Goal: Information Seeking & Learning: Learn about a topic

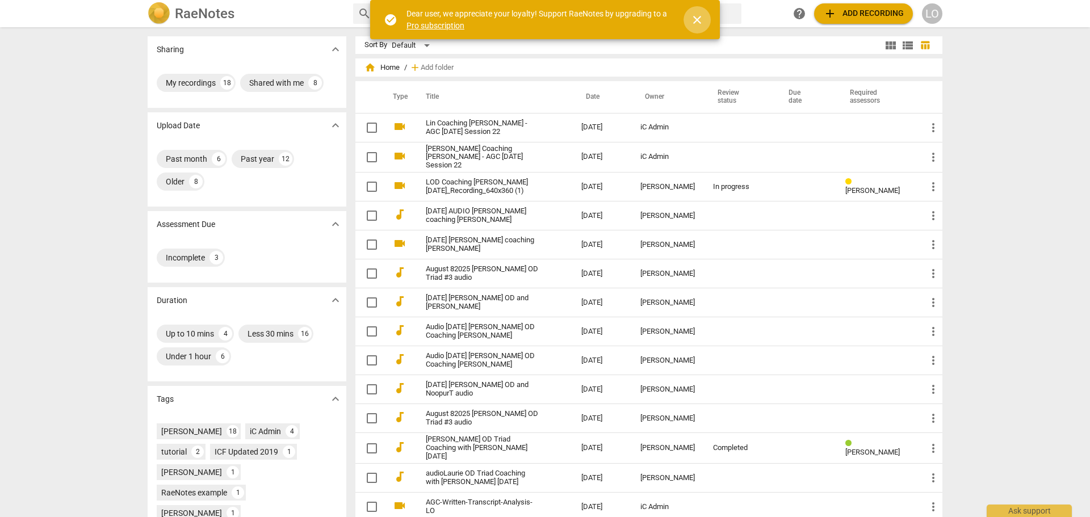
click at [693, 16] on span "close" at bounding box center [697, 20] width 14 height 14
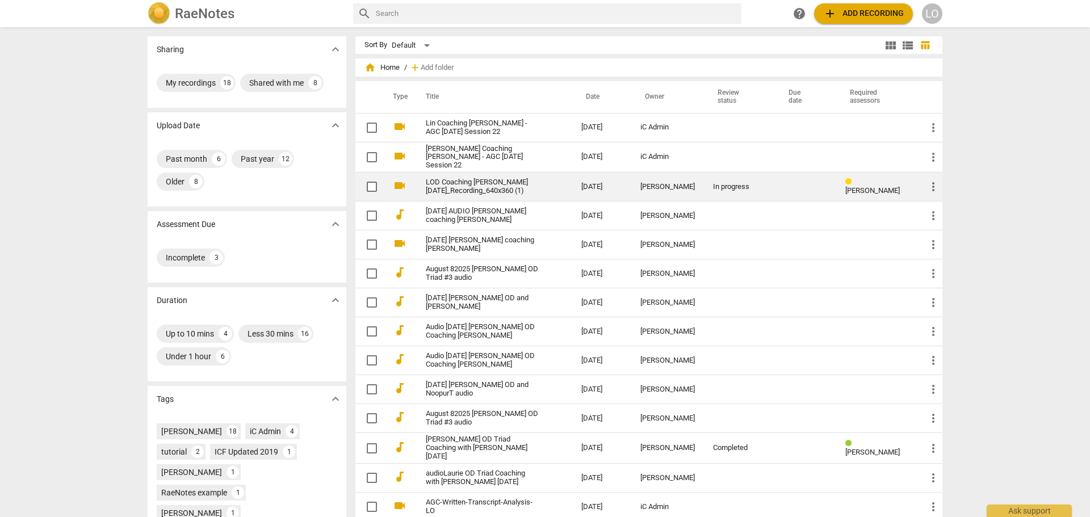
click at [865, 186] on span "[PERSON_NAME]" at bounding box center [872, 190] width 55 height 9
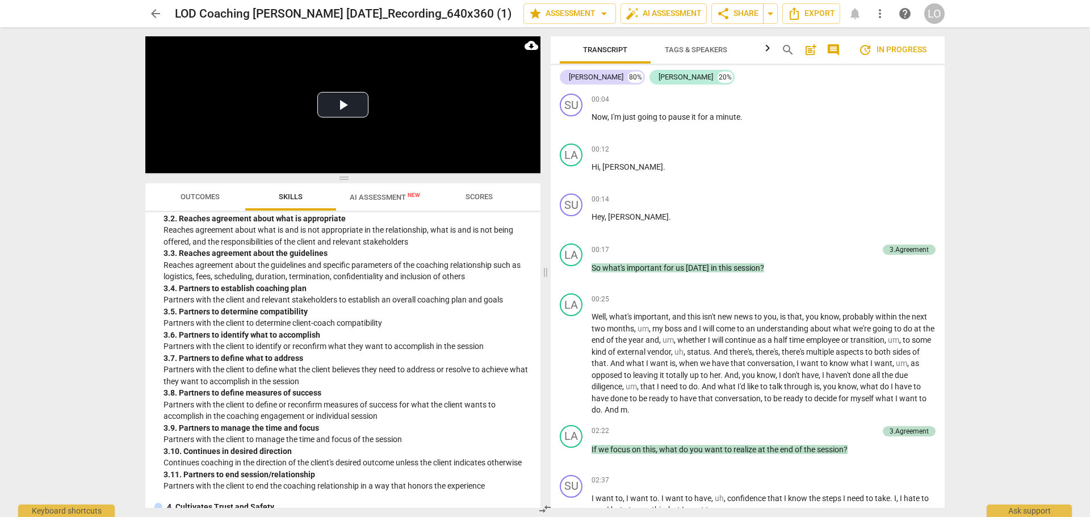
scroll to position [540, 0]
click at [901, 45] on span "update In progress" at bounding box center [893, 50] width 68 height 14
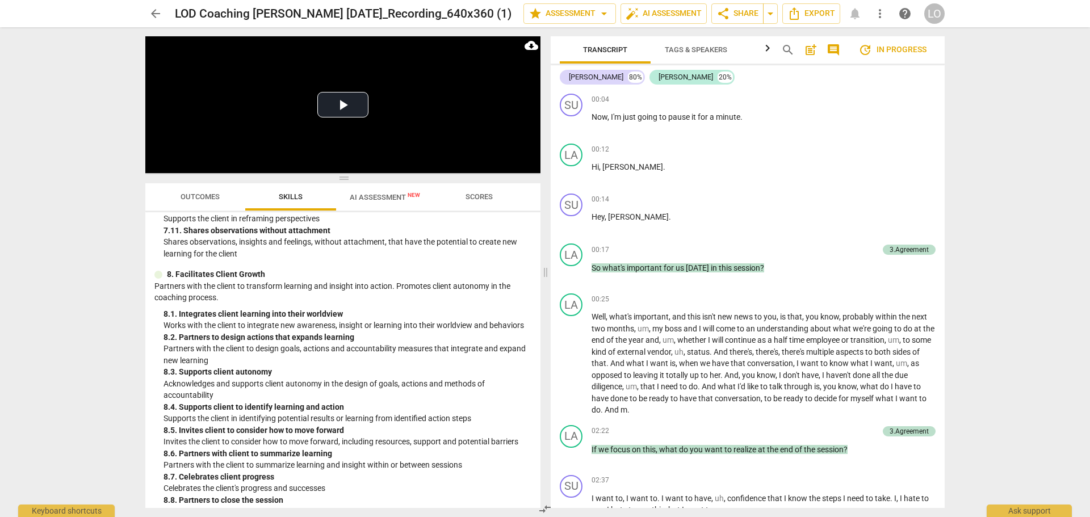
scroll to position [1676, 0]
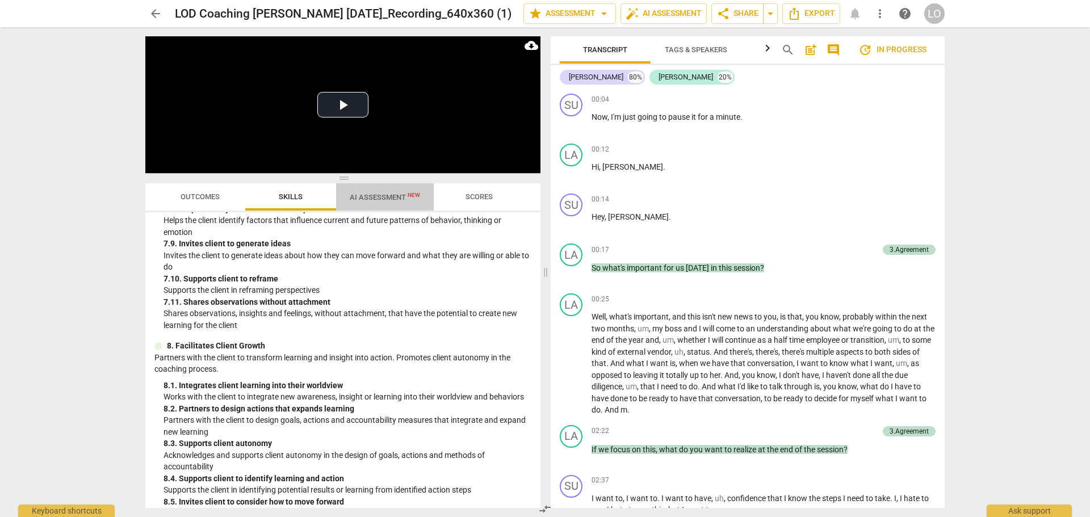
click at [367, 194] on span "AI Assessment New" at bounding box center [385, 197] width 70 height 9
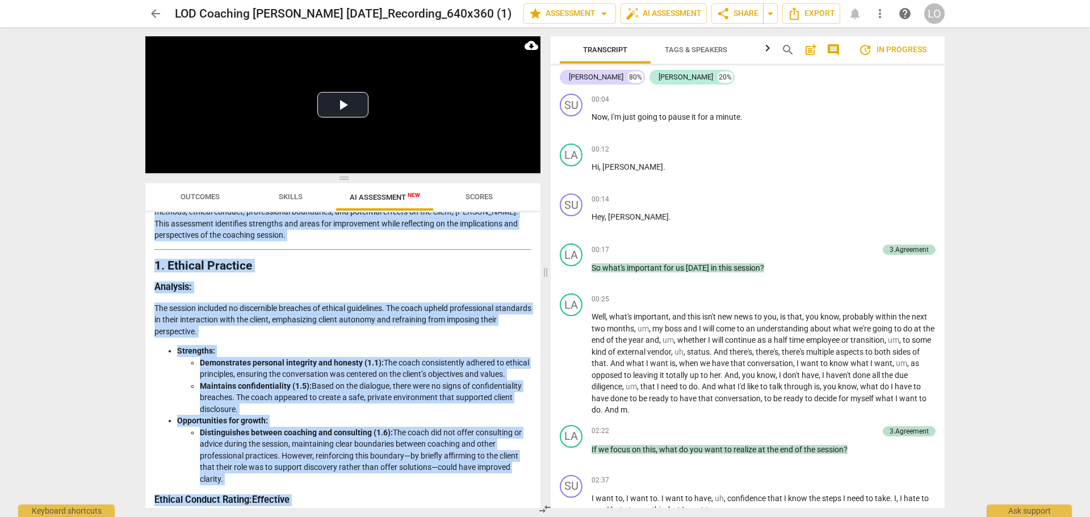
scroll to position [0, 0]
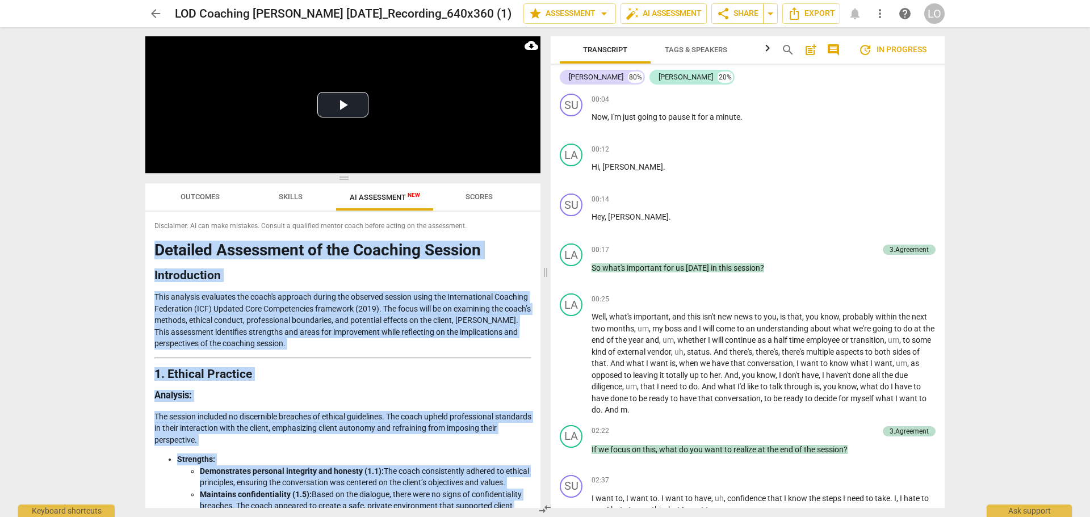
drag, startPoint x: 418, startPoint y: 491, endPoint x: 152, endPoint y: 233, distance: 370.2
click at [152, 233] on div "Disclaimer: AI can make mistakes. Consult a qualified mentor coach before actin…" at bounding box center [342, 360] width 395 height 296
copy div "Detailed Assessment of the Coaching Session Introduction This analysis evaluate…"
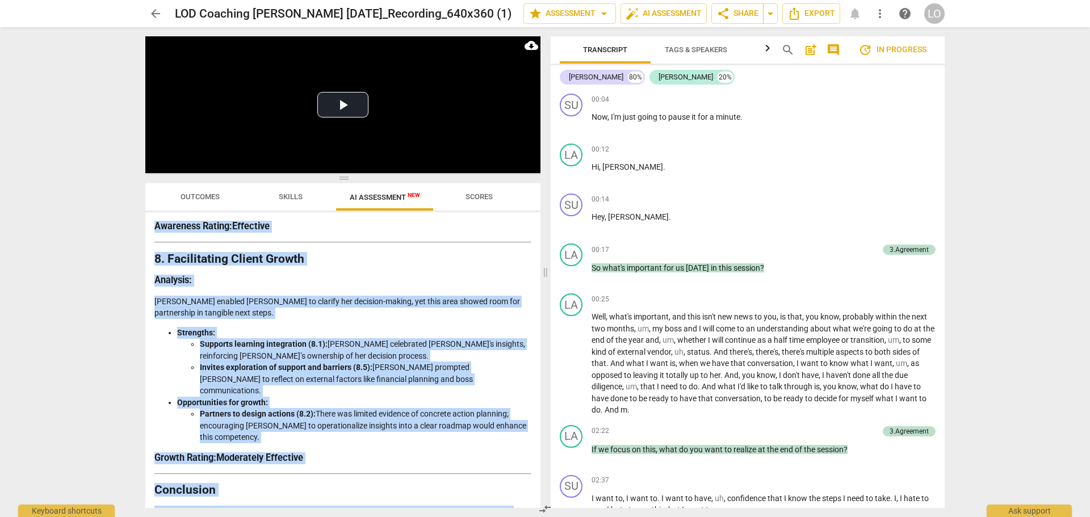
scroll to position [1891, 0]
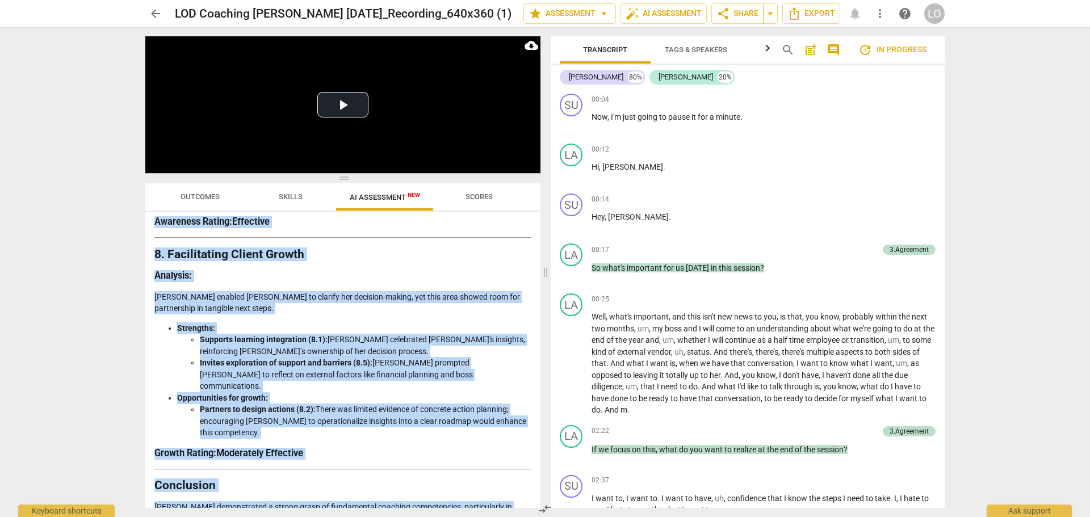
copy div "Detailed Assessment of the Coaching Session Introduction This analysis evaluate…"
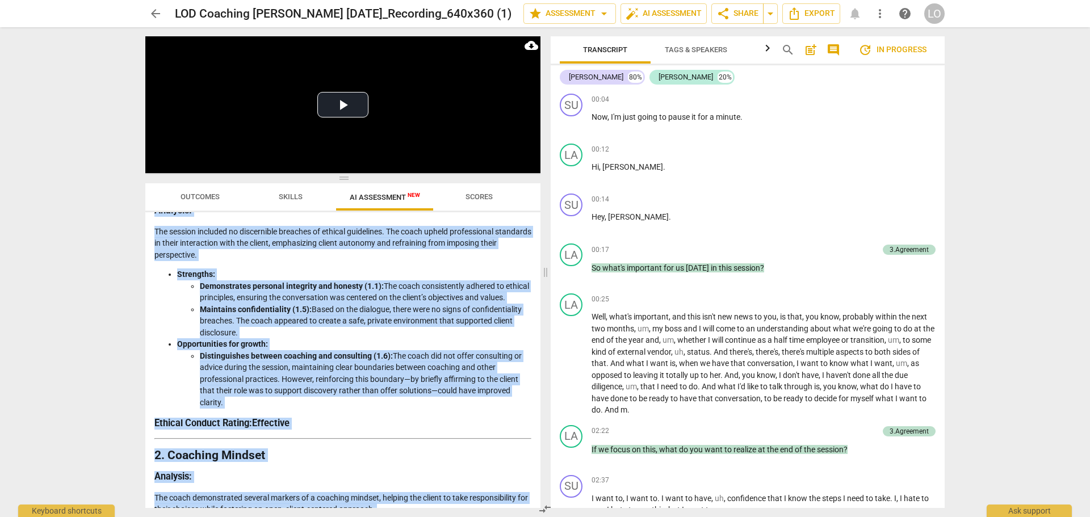
scroll to position [0, 0]
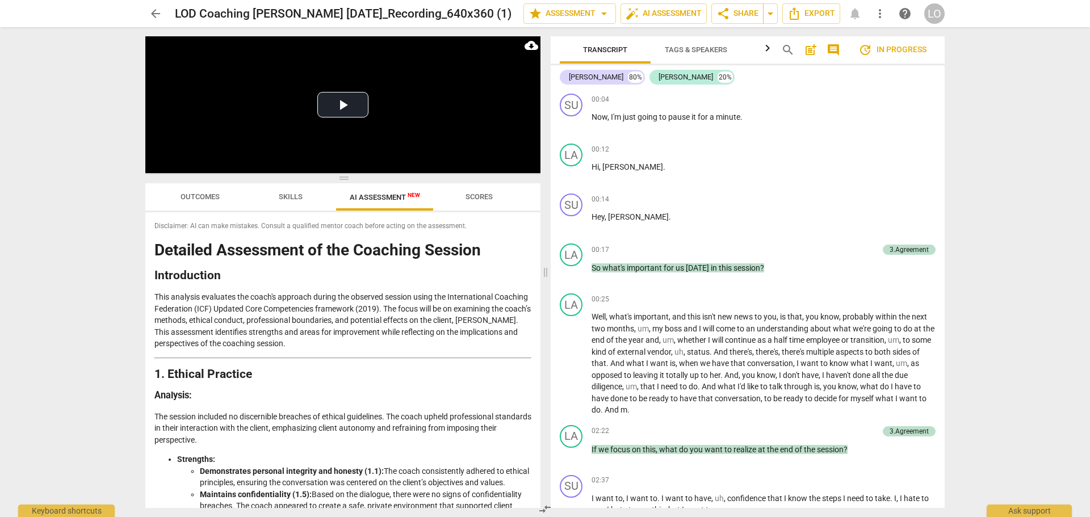
click at [352, 223] on span "Disclaimer: AI can make mistakes. Consult a qualified mentor coach before actin…" at bounding box center [342, 226] width 377 height 10
click at [200, 196] on span "Outcomes" at bounding box center [200, 196] width 39 height 9
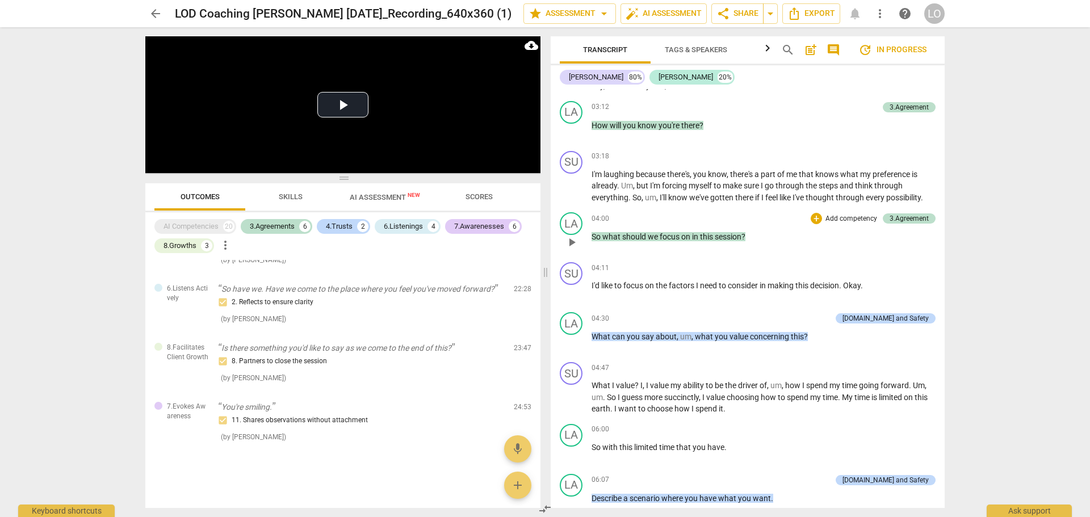
scroll to position [224, 0]
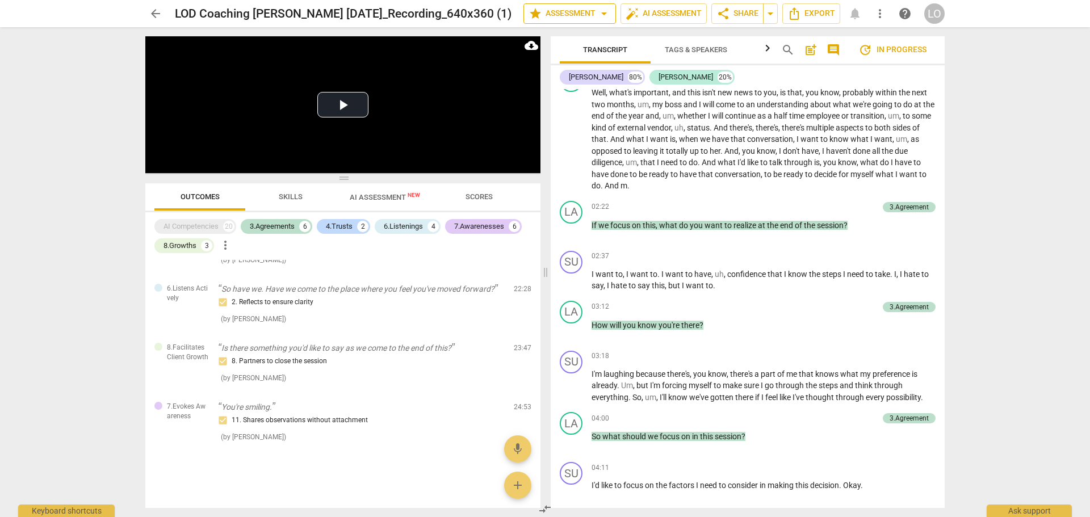
click at [559, 13] on span "star Assessment arrow_drop_down" at bounding box center [570, 14] width 82 height 14
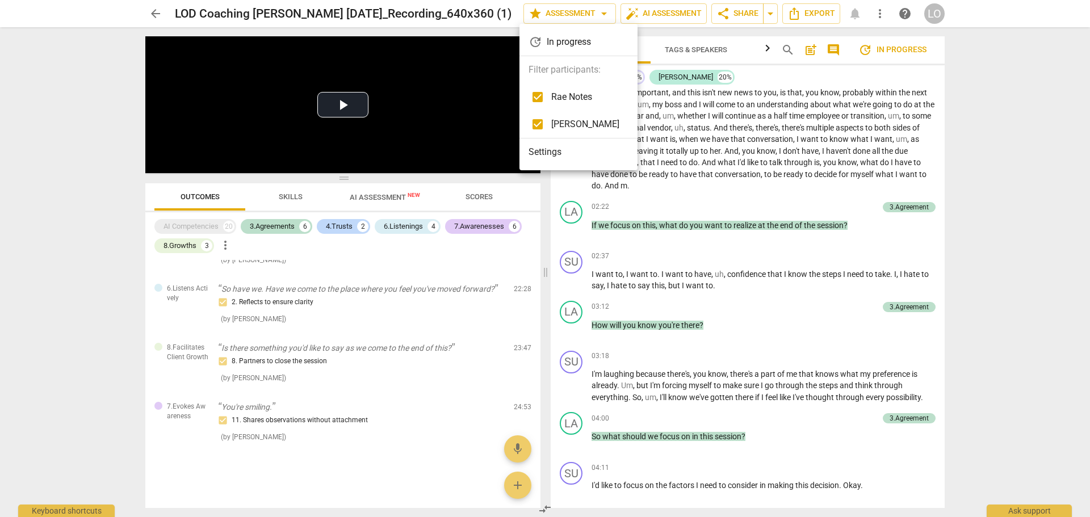
click at [685, 191] on div at bounding box center [545, 258] width 1090 height 517
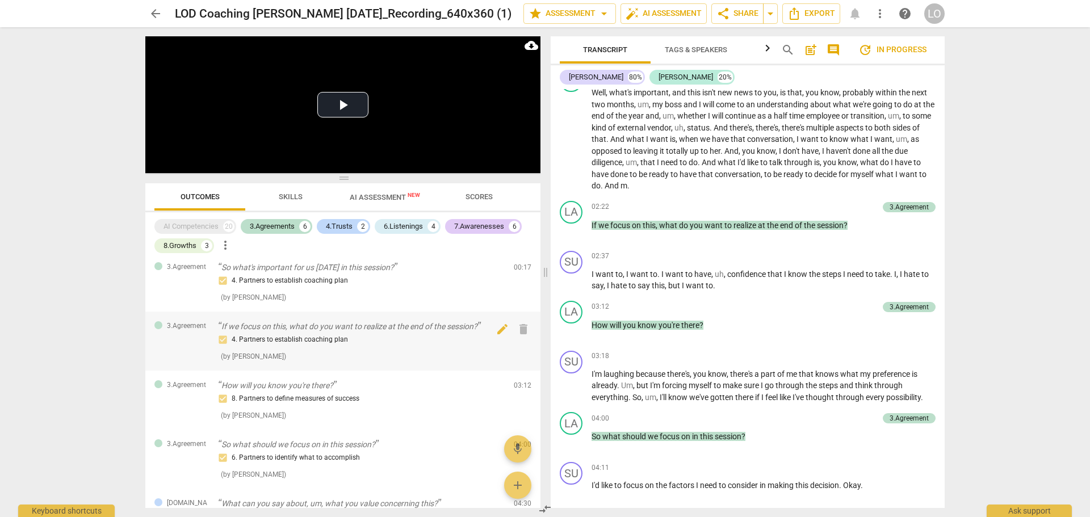
scroll to position [0, 0]
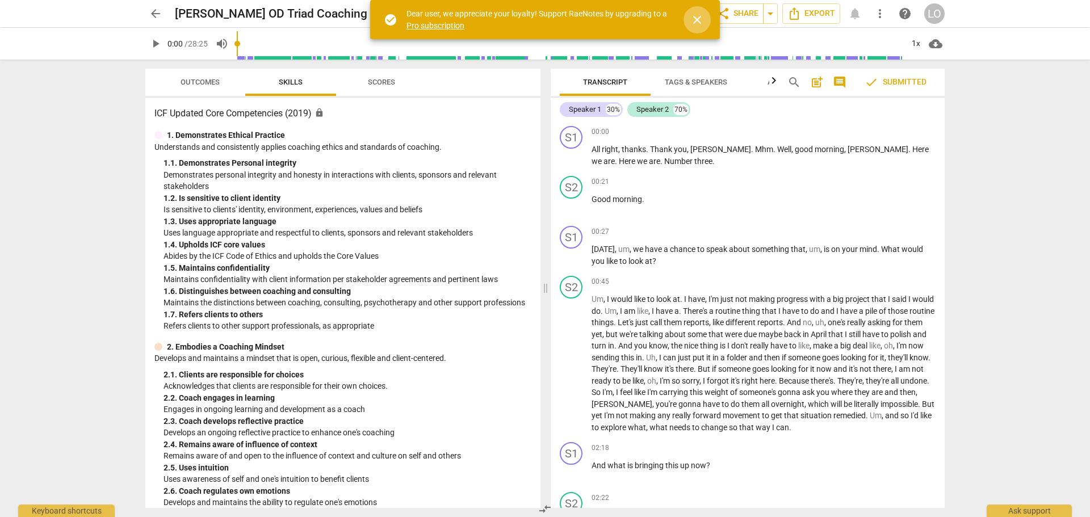
click at [696, 22] on span "close" at bounding box center [697, 20] width 14 height 14
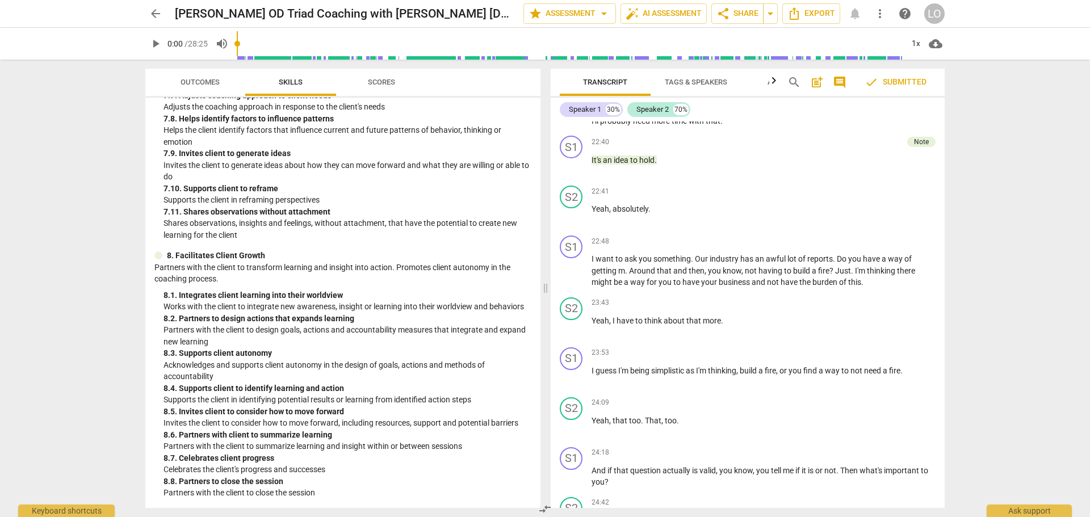
scroll to position [3861, 0]
click at [191, 79] on span "Outcomes" at bounding box center [200, 82] width 39 height 9
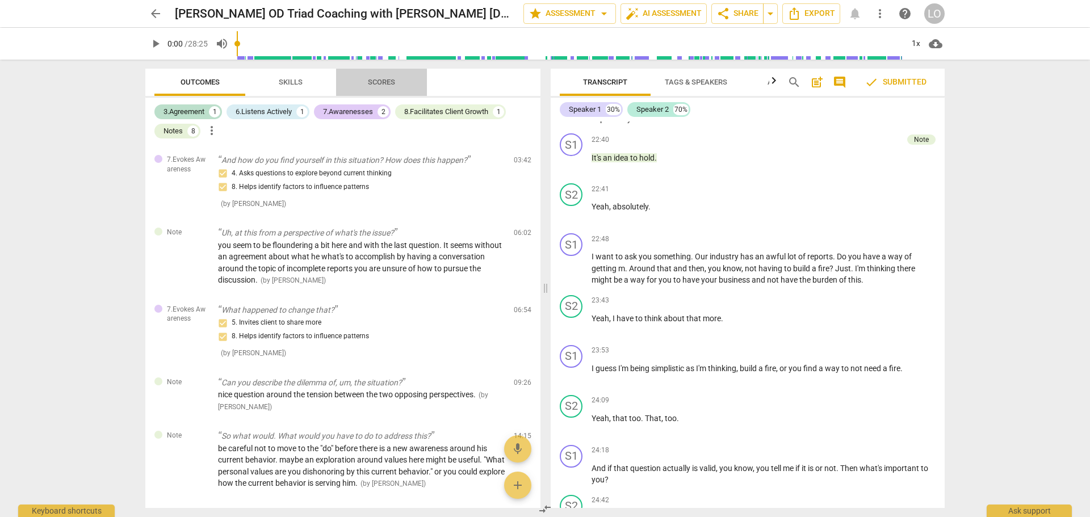
click at [377, 78] on span "Scores" at bounding box center [381, 82] width 27 height 9
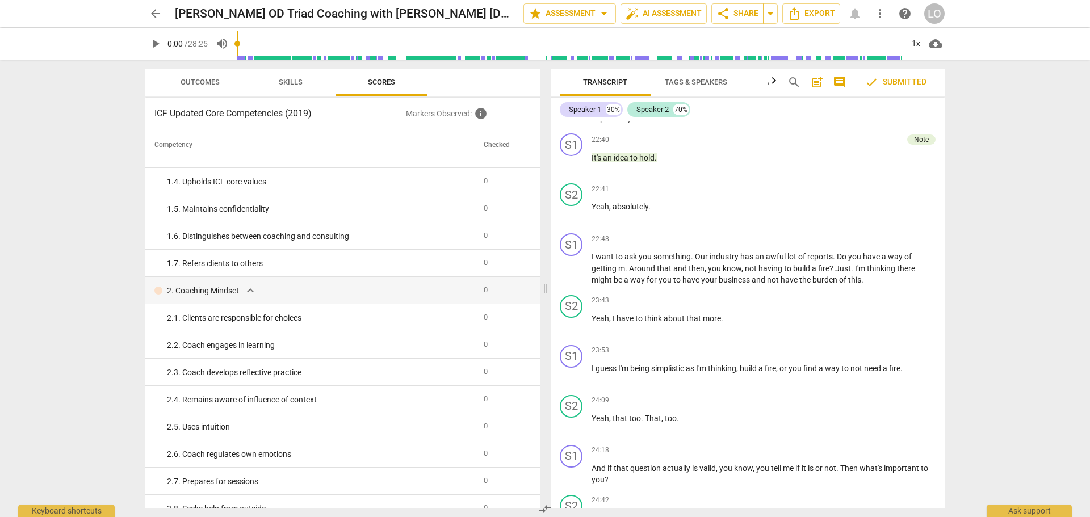
scroll to position [0, 0]
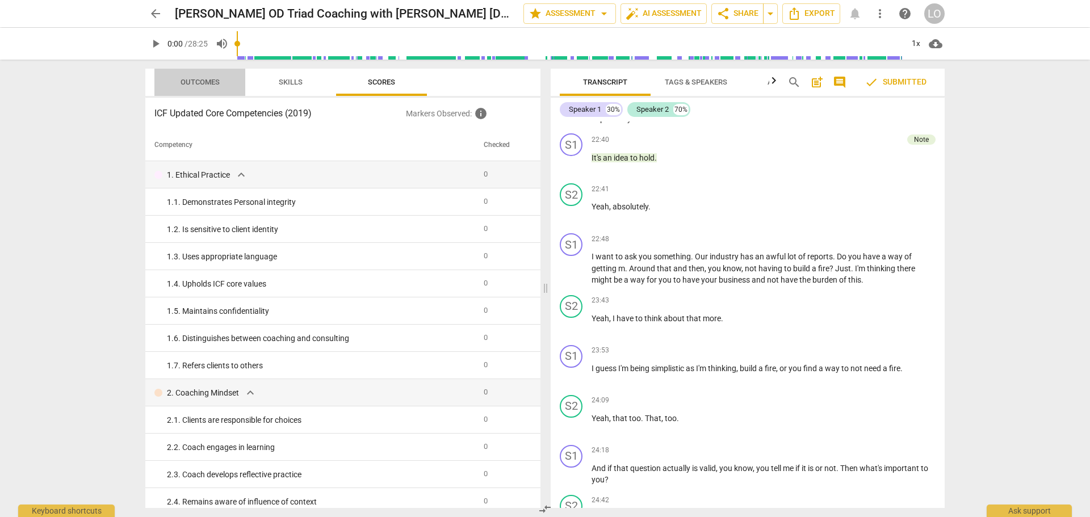
click at [200, 79] on span "Outcomes" at bounding box center [200, 82] width 39 height 9
